Goal: Browse casually: Explore the website without a specific task or goal

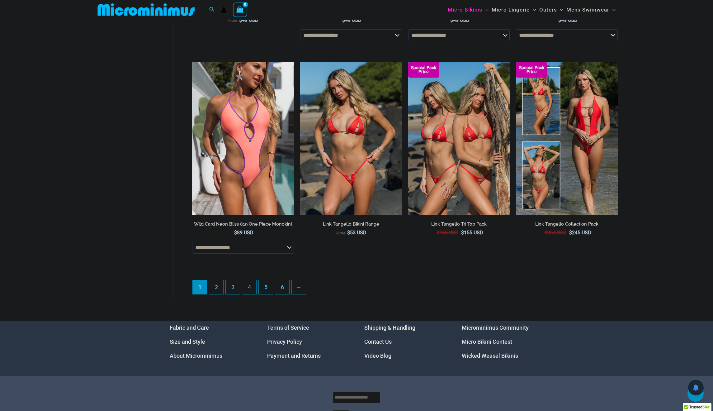
scroll to position [1645, 0]
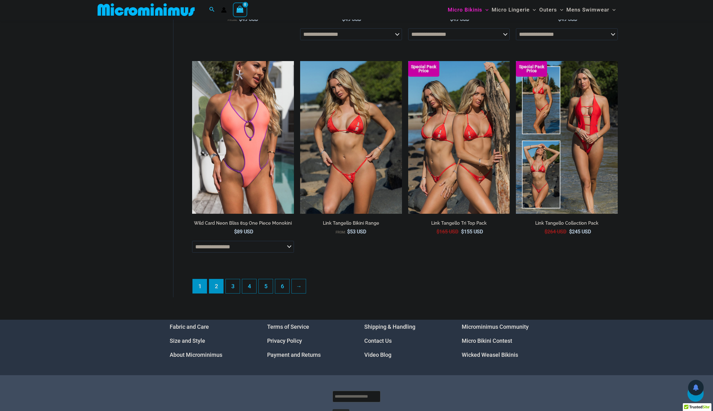
click at [214, 283] on link "2" at bounding box center [216, 286] width 14 height 14
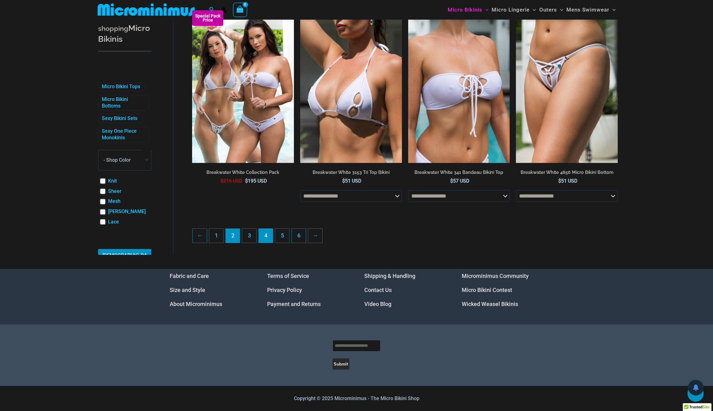
scroll to position [1562, 0]
click at [252, 237] on link "3" at bounding box center [249, 236] width 14 height 14
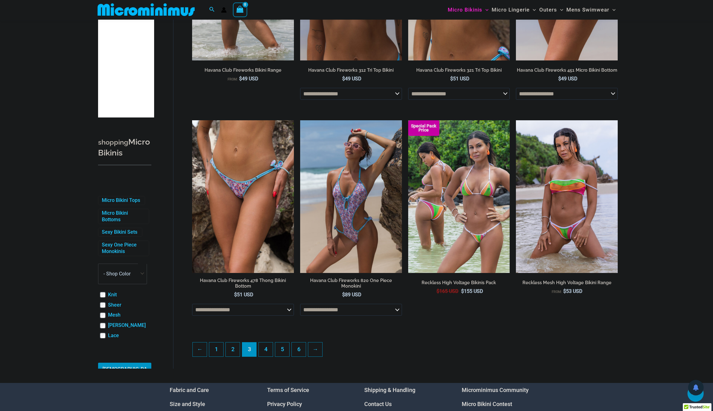
scroll to position [1443, 0]
click at [269, 347] on link "4" at bounding box center [266, 349] width 14 height 14
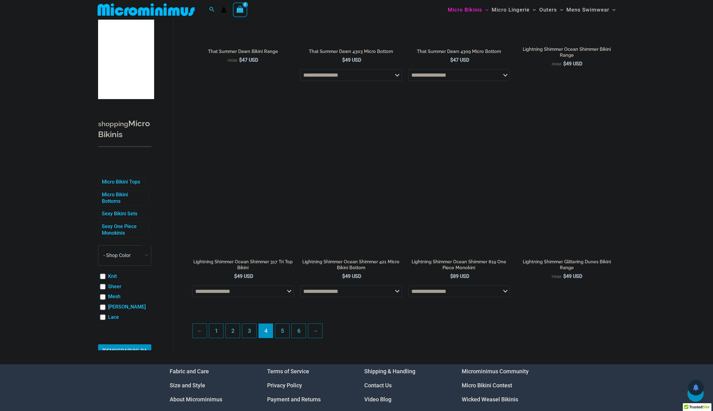
scroll to position [1460, 0]
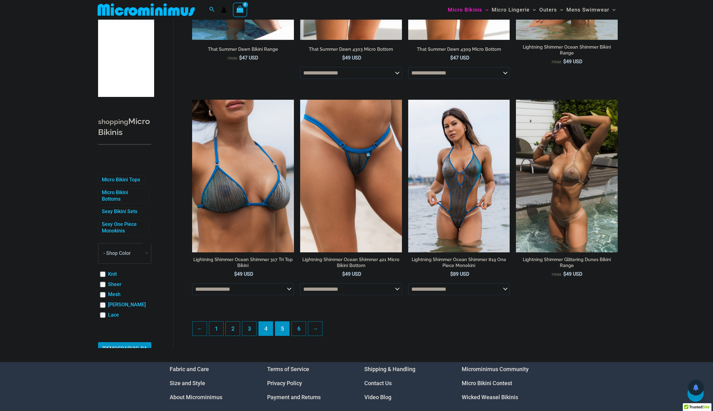
click at [280, 329] on link "5" at bounding box center [282, 328] width 14 height 14
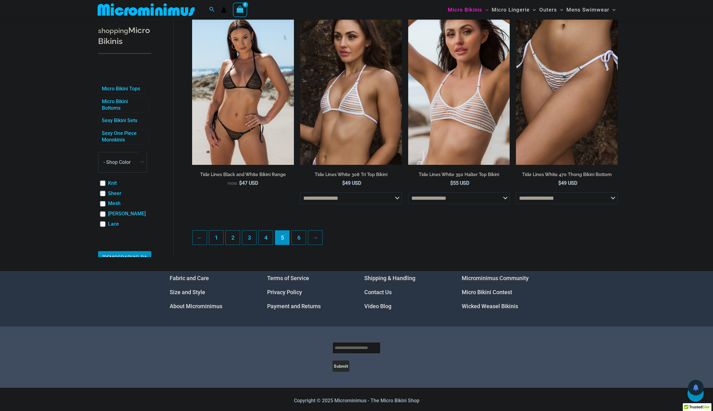
scroll to position [1543, 0]
click at [297, 235] on link "6" at bounding box center [299, 238] width 14 height 14
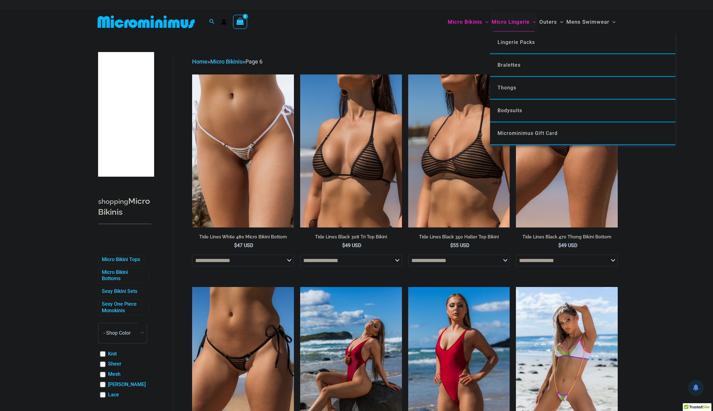
click at [509, 20] on span "Micro Lingerie" at bounding box center [511, 22] width 38 height 16
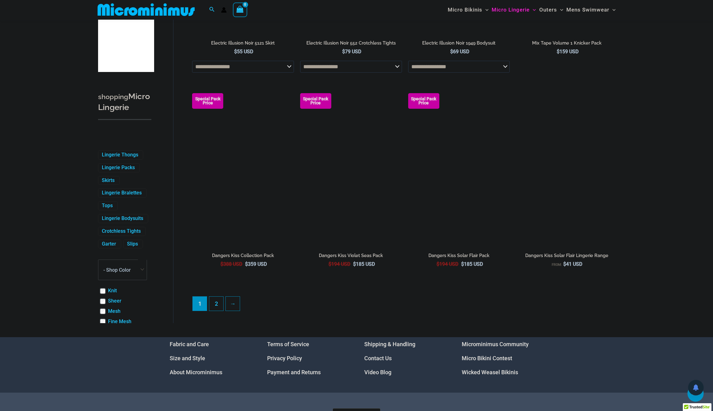
scroll to position [1524, 0]
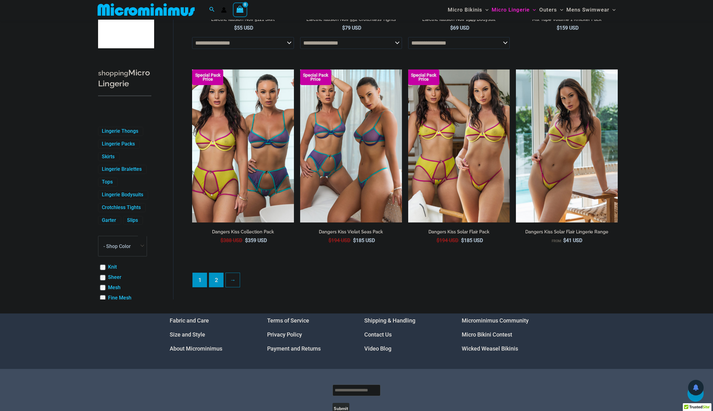
click at [218, 281] on link "2" at bounding box center [216, 280] width 14 height 14
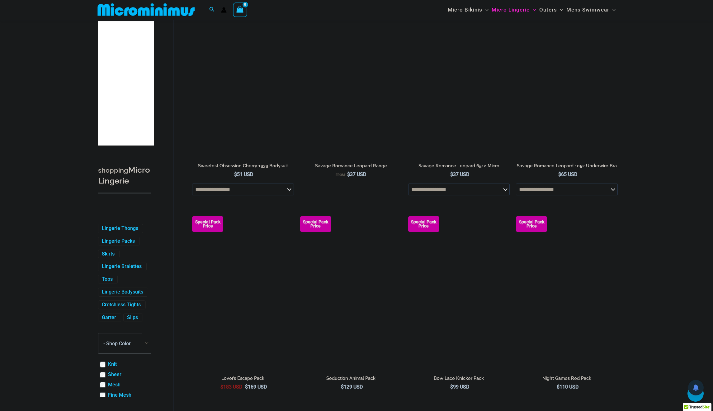
scroll to position [1344, 0]
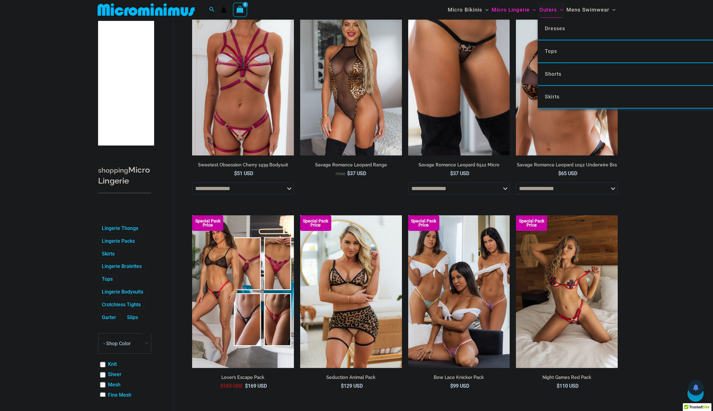
click at [548, 10] on span "Outers" at bounding box center [548, 10] width 18 height 16
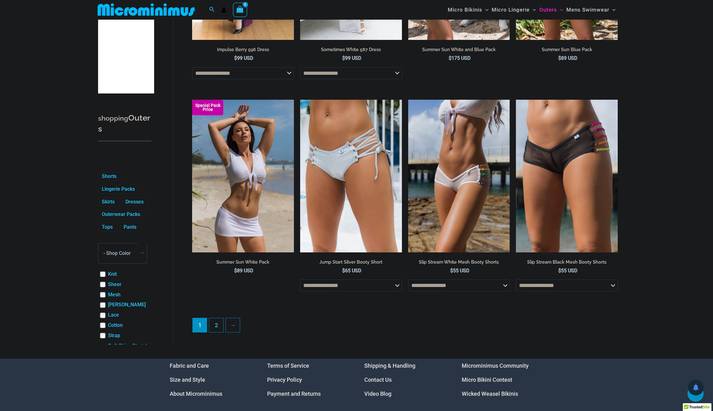
scroll to position [1488, 0]
click at [216, 329] on link "2" at bounding box center [216, 325] width 14 height 14
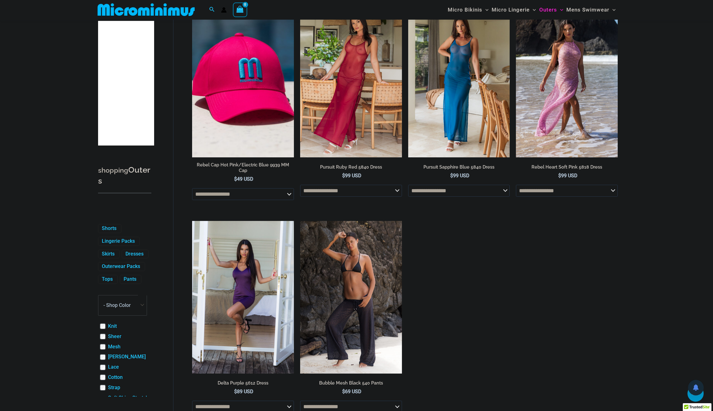
scroll to position [702, 0]
